Goal: Information Seeking & Learning: Learn about a topic

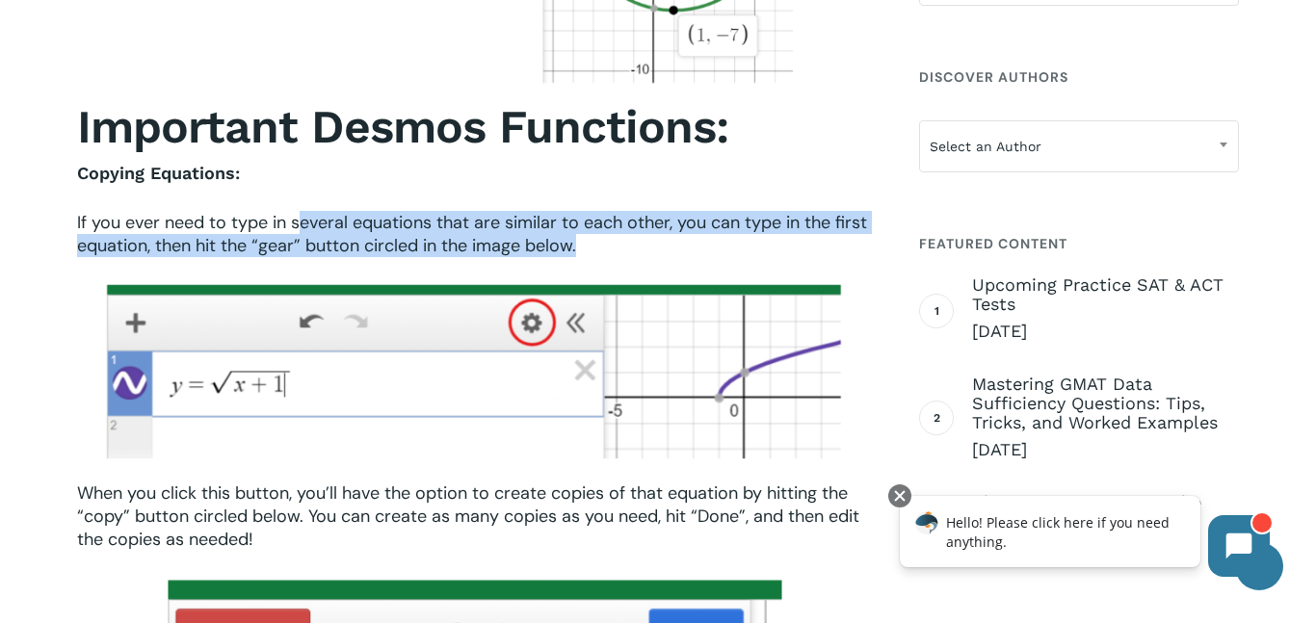
drag, startPoint x: 300, startPoint y: 222, endPoint x: 602, endPoint y: 254, distance: 304.2
click at [602, 254] on p "If you ever need to type in several equations that are similar to each other, y…" at bounding box center [475, 234] width 796 height 46
click at [609, 254] on p "If you ever need to type in several equations that are similar to each other, y…" at bounding box center [475, 234] width 796 height 46
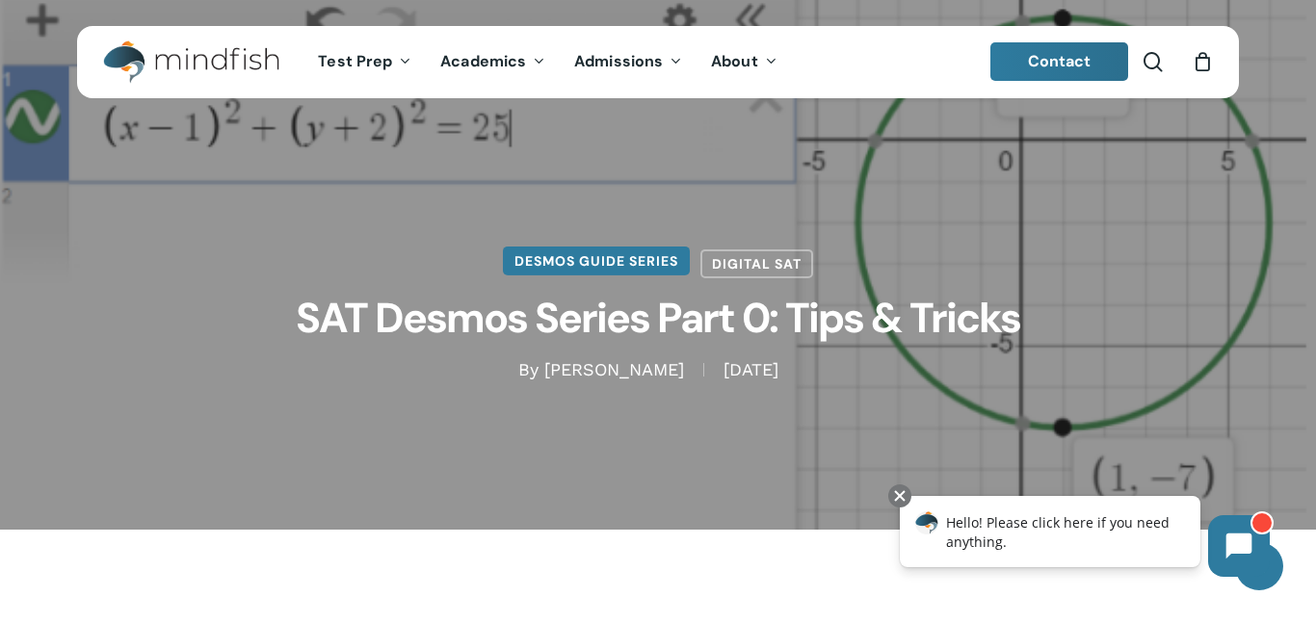
click at [629, 251] on link "Desmos Guide Series" at bounding box center [596, 261] width 187 height 29
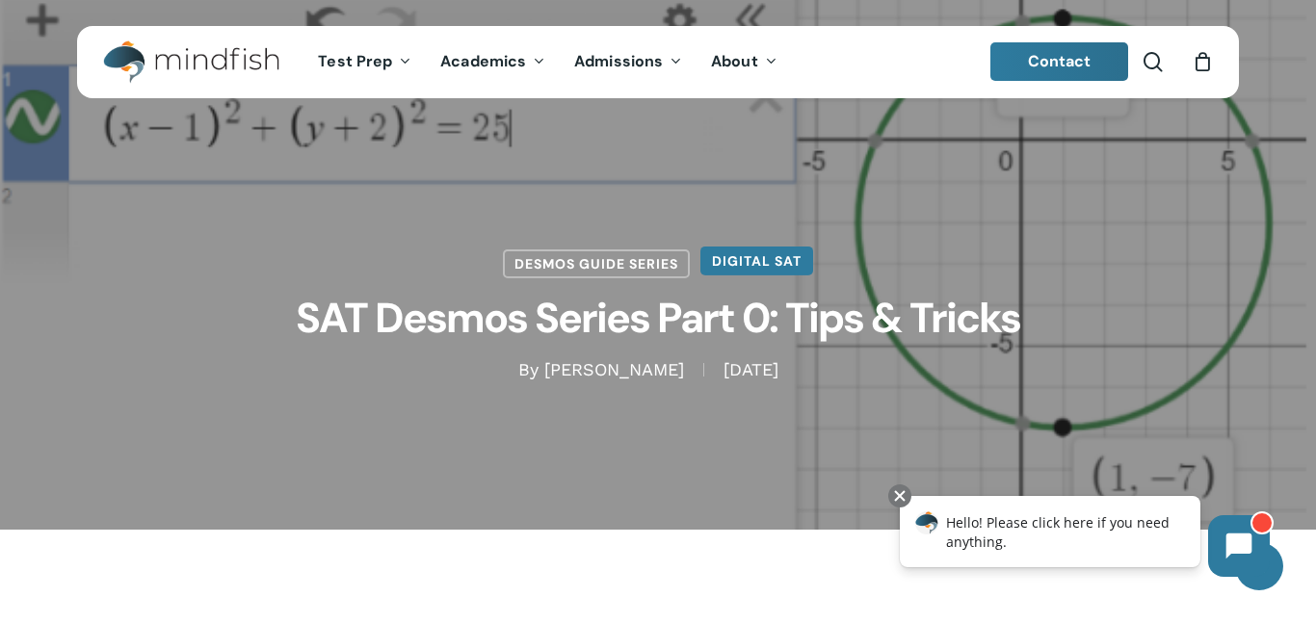
click at [767, 270] on link "Digital SAT" at bounding box center [756, 261] width 113 height 29
